Goal: Task Accomplishment & Management: Use online tool/utility

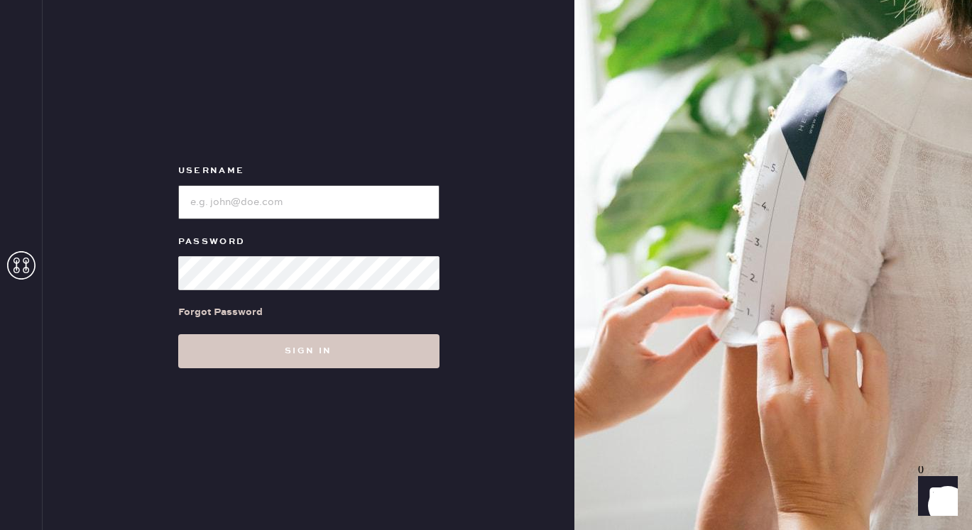
type input "reformationmelrose"
click at [358, 368] on div "Username Password Forgot Password Sign in" at bounding box center [309, 265] width 532 height 530
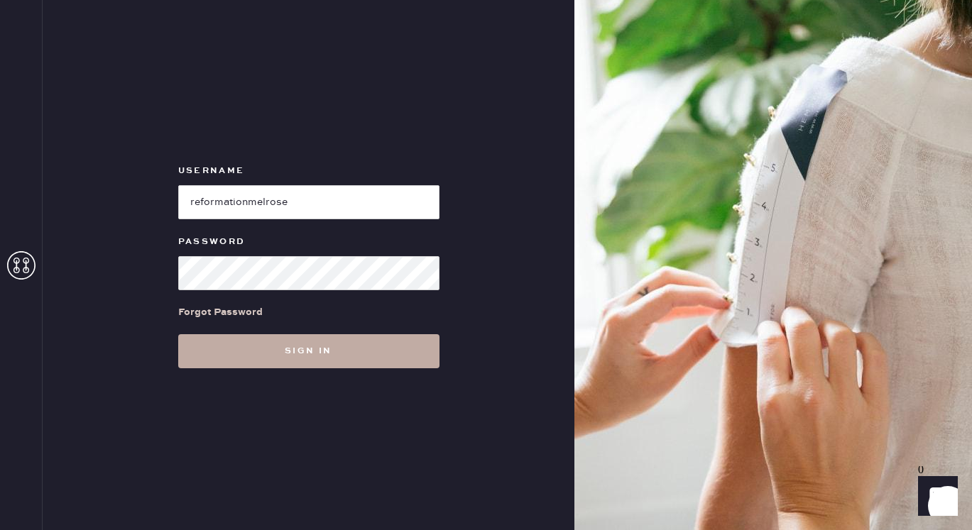
click at [324, 366] on button "Sign in" at bounding box center [308, 351] width 261 height 34
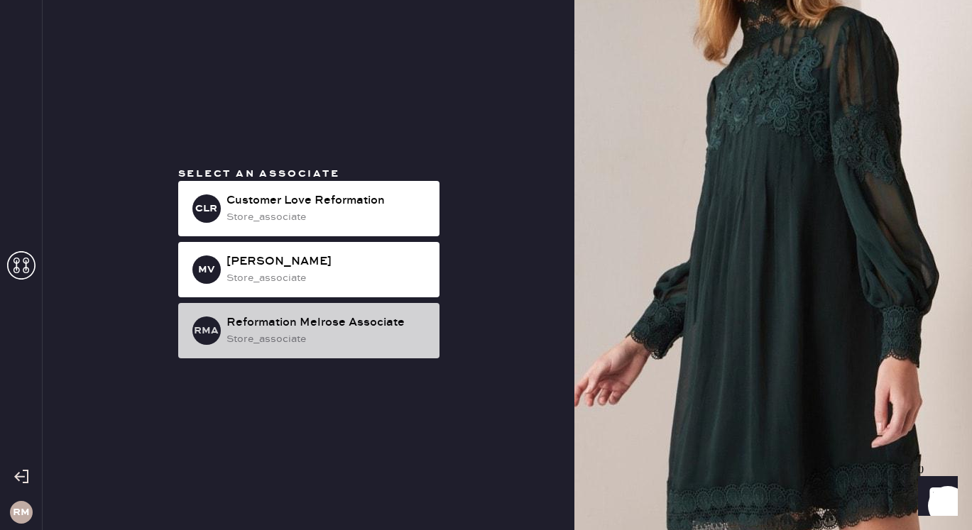
click at [291, 344] on div "store_associate" at bounding box center [327, 339] width 202 height 16
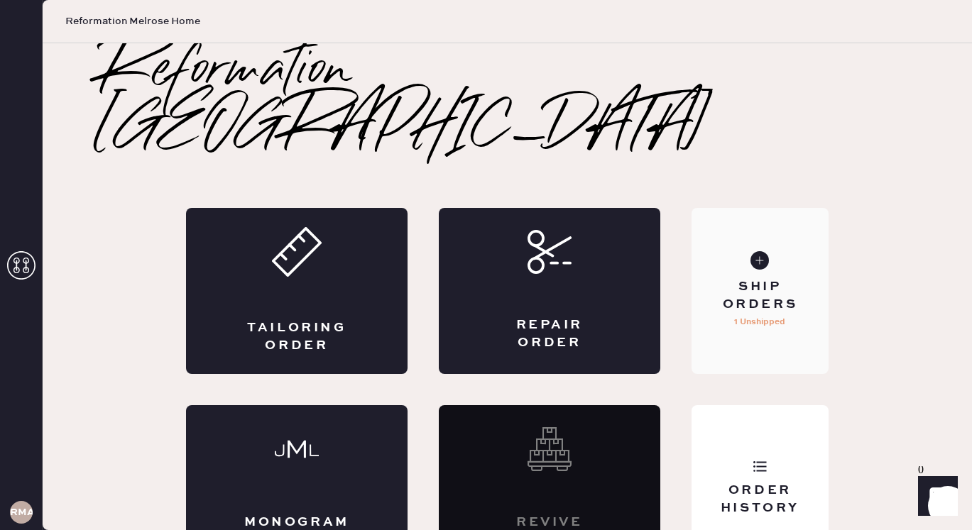
click at [715, 282] on div "Ship Orders 1 Unshipped" at bounding box center [759, 291] width 137 height 166
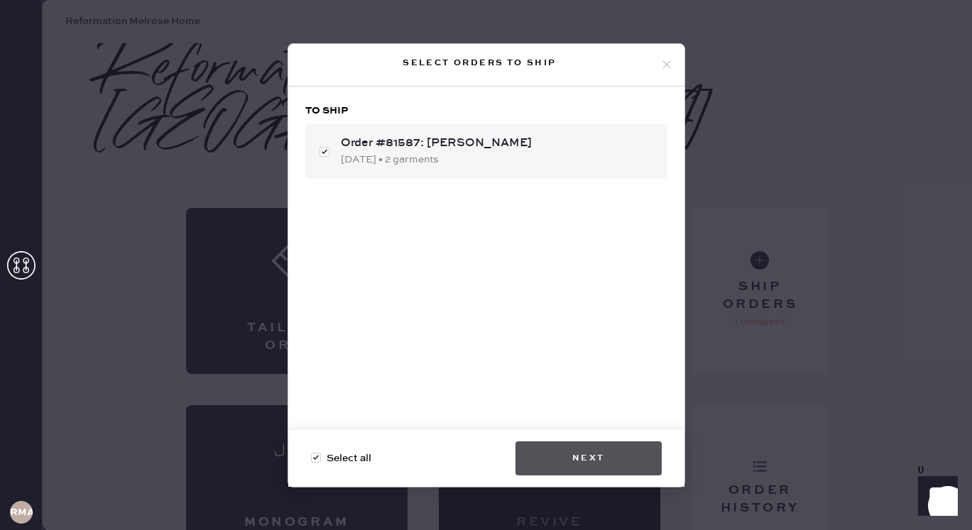
click at [615, 459] on button "Next" at bounding box center [588, 458] width 146 height 34
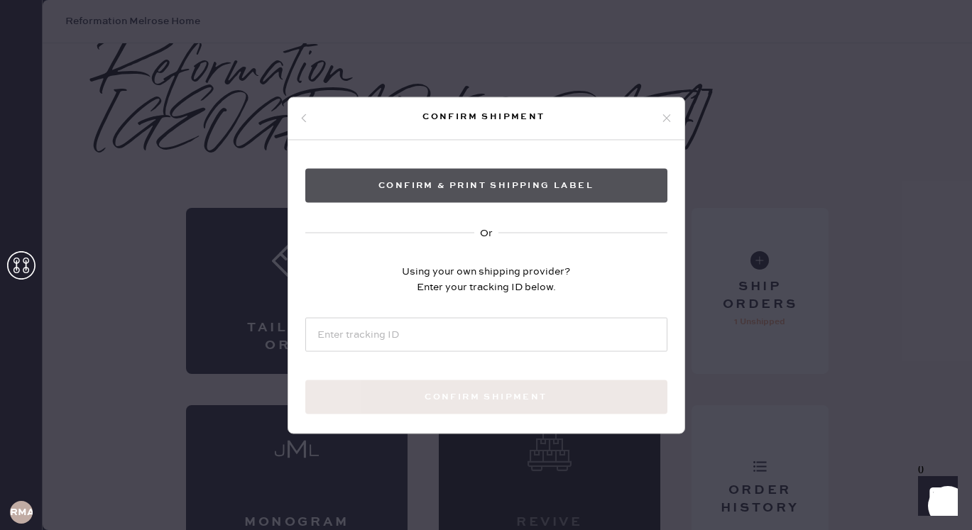
click at [523, 185] on button "Confirm & Print shipping label" at bounding box center [486, 185] width 362 height 34
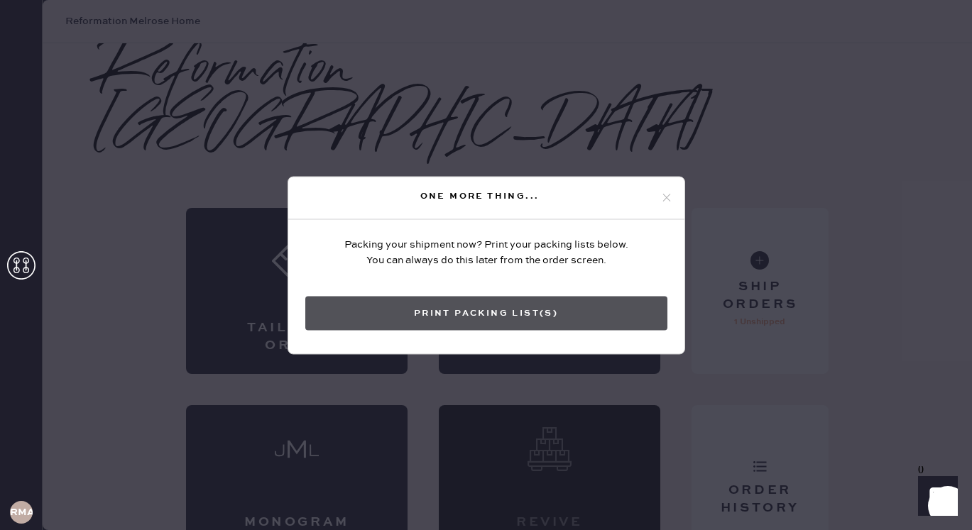
click at [493, 312] on button "Print Packing List(s)" at bounding box center [486, 313] width 362 height 34
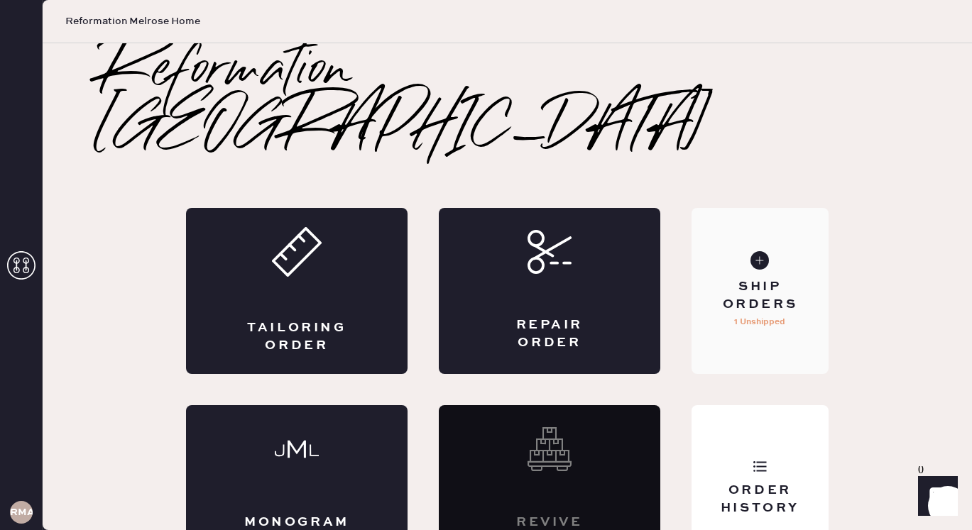
click at [746, 300] on div "Ship Orders 1 Unshipped" at bounding box center [759, 291] width 137 height 166
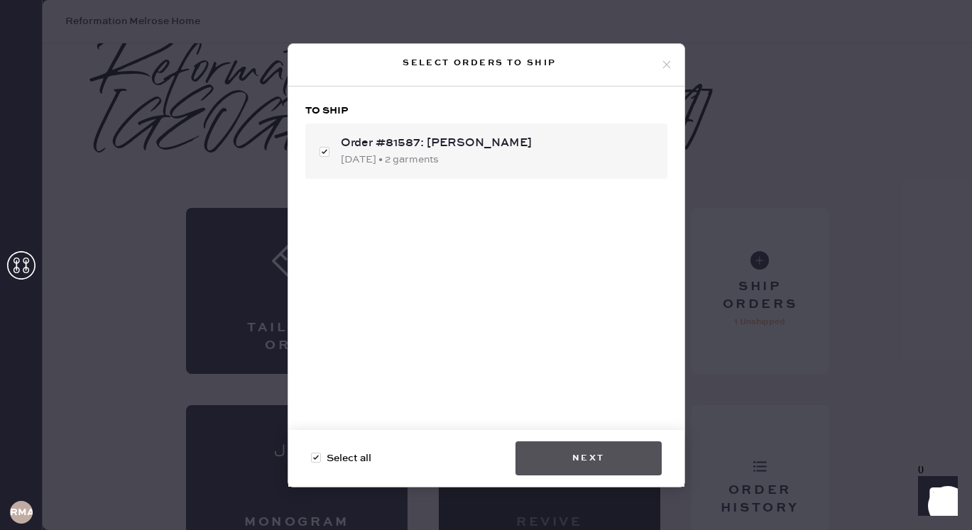
click at [583, 457] on button "Next" at bounding box center [588, 458] width 146 height 34
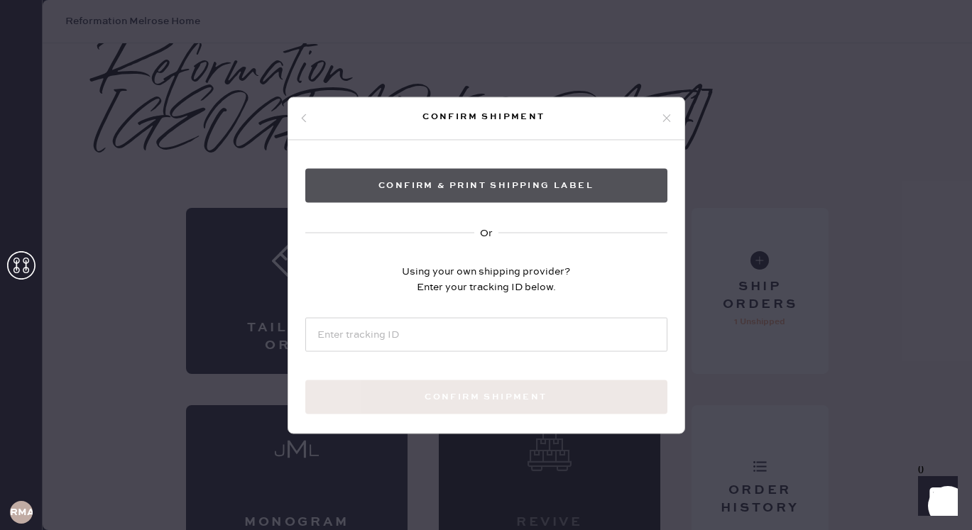
click at [499, 182] on button "Confirm & Print shipping label" at bounding box center [486, 185] width 362 height 34
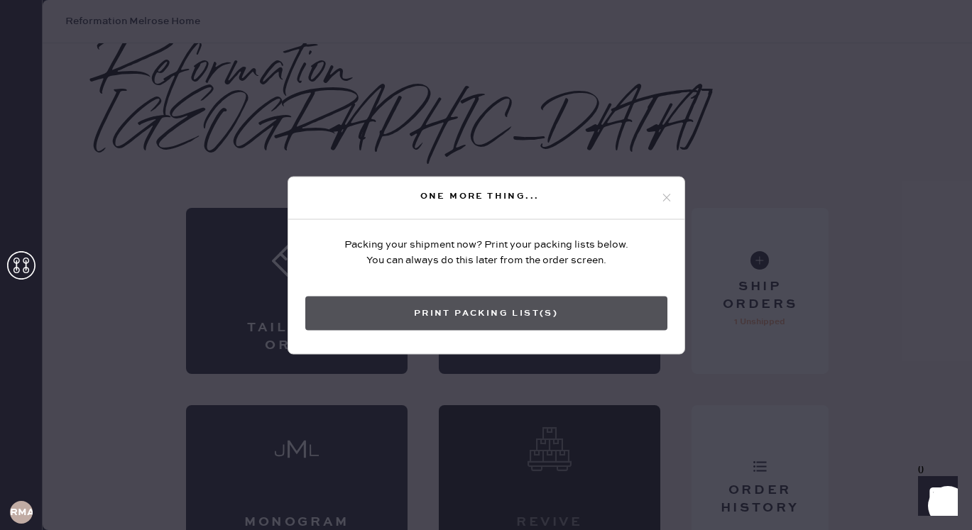
click at [544, 308] on button "Print Packing List(s)" at bounding box center [486, 313] width 362 height 34
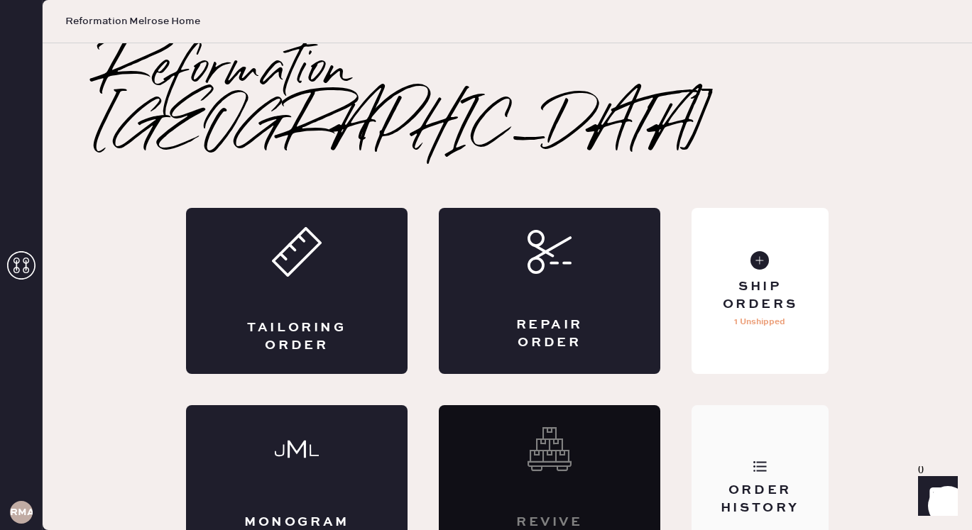
click at [757, 405] on div "Order History" at bounding box center [759, 488] width 137 height 166
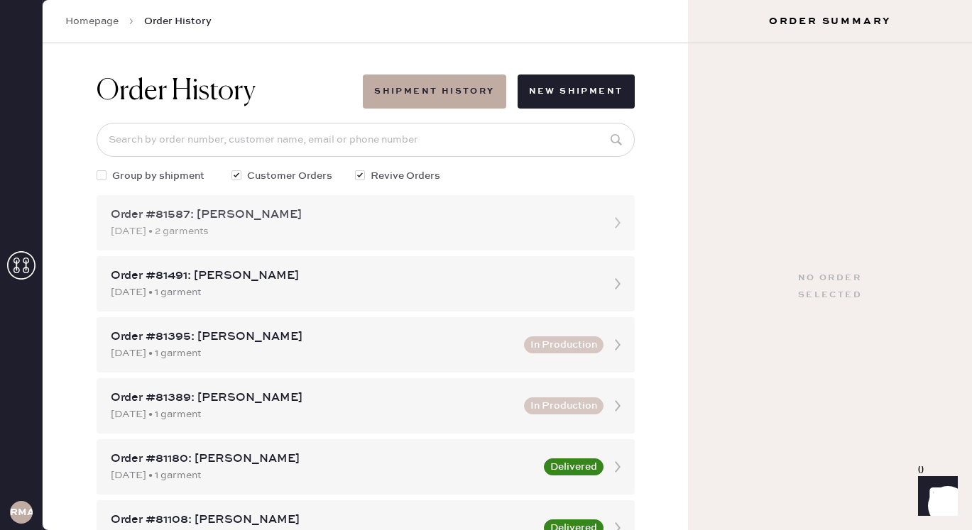
click at [566, 217] on div "Order #81587: [PERSON_NAME]" at bounding box center [353, 215] width 484 height 17
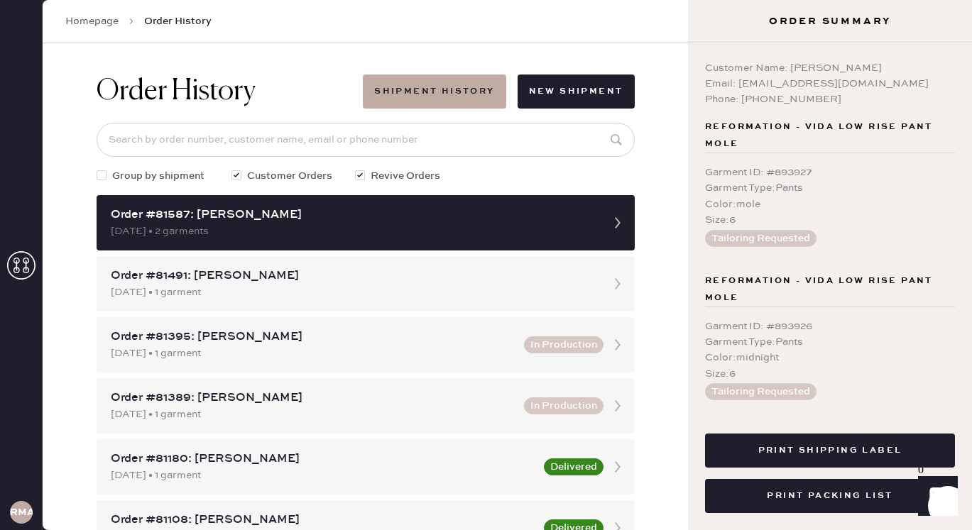
scroll to position [138, 0]
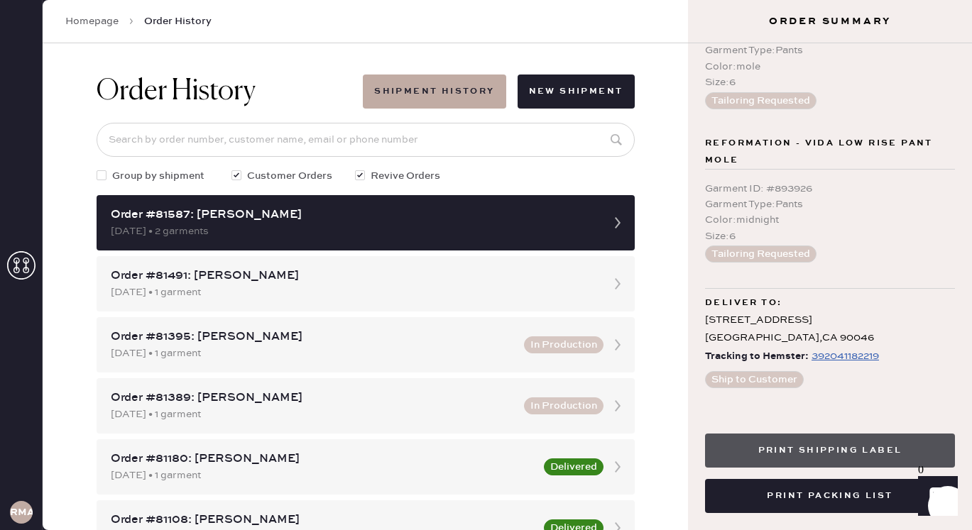
click at [803, 449] on button "Print Shipping Label" at bounding box center [830, 451] width 250 height 34
